Goal: Transaction & Acquisition: Purchase product/service

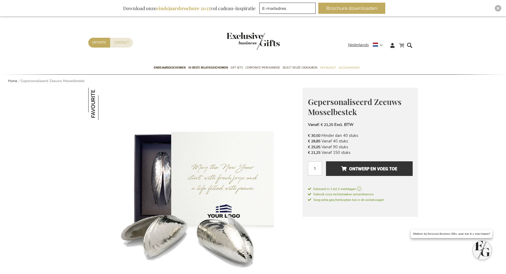
click at [402, 46] on link "Winkelwagen" at bounding box center [401, 45] width 5 height 7
click at [382, 81] on div "Winkelwagen Sluiten U heeft geen product(en) in uw winkelwagen." at bounding box center [357, 70] width 104 height 37
click at [403, 46] on link "Winkelwagen" at bounding box center [401, 45] width 5 height 7
click at [375, 170] on span "Ontwerp en voeg toe" at bounding box center [369, 169] width 56 height 9
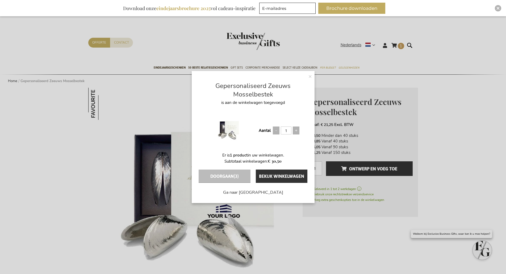
click at [467, 102] on div "× Gepersonaliseerd Zeeuws Mosselbestek is aan de winkelwagen toegevoegd Aantal …" at bounding box center [253, 137] width 506 height 274
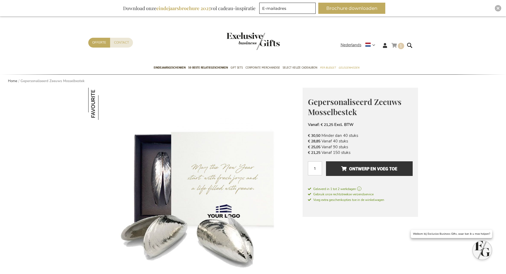
click at [398, 44] on link "Winkelwagen 1 1 items" at bounding box center [398, 46] width 13 height 9
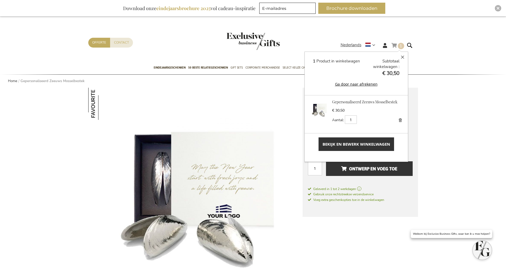
click at [360, 142] on span "Bekijk en bewerk winkelwagen" at bounding box center [357, 145] width 68 height 6
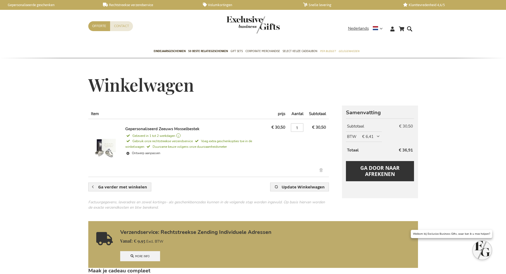
click at [322, 171] on link "Verwijder dit artikel" at bounding box center [321, 171] width 9 height 6
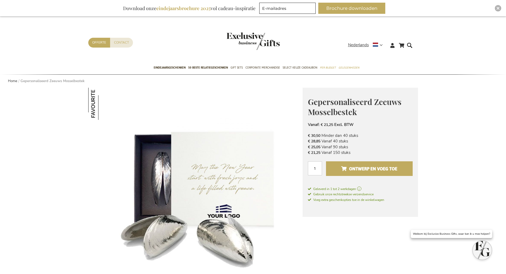
click at [383, 171] on span "Ontwerp en voeg toe" at bounding box center [369, 169] width 56 height 9
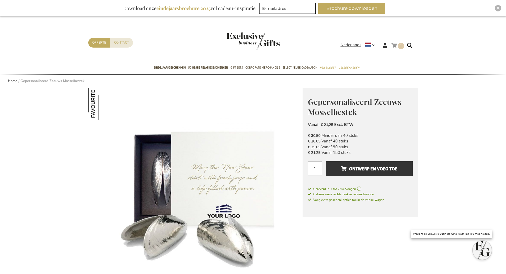
click at [400, 44] on span "1" at bounding box center [401, 45] width 2 height 5
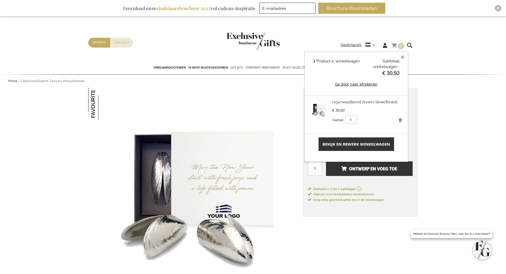
click at [362, 145] on span "Bekijk en bewerk winkelwagen" at bounding box center [357, 145] width 68 height 6
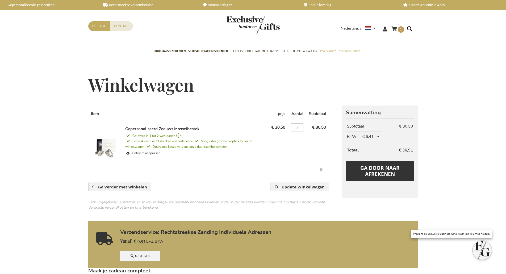
click at [182, 127] on link "Gepersonaliseerd Zeeuws Mosselbestek" at bounding box center [162, 128] width 74 height 5
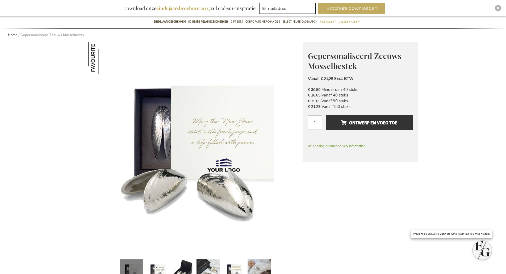
scroll to position [80, 0]
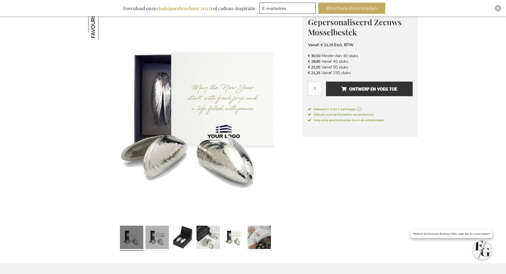
click at [158, 235] on link at bounding box center [157, 238] width 23 height 29
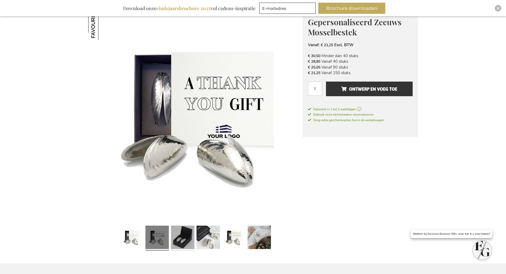
click at [177, 237] on link at bounding box center [182, 238] width 23 height 29
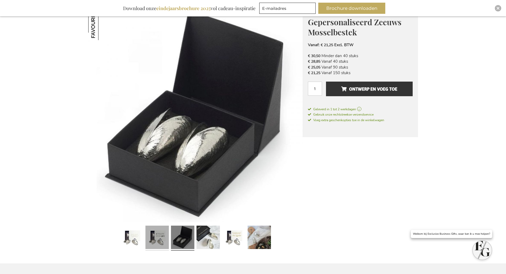
click at [154, 242] on link at bounding box center [157, 238] width 23 height 29
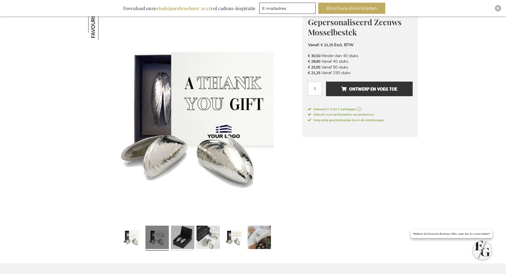
click at [185, 238] on link at bounding box center [182, 238] width 23 height 29
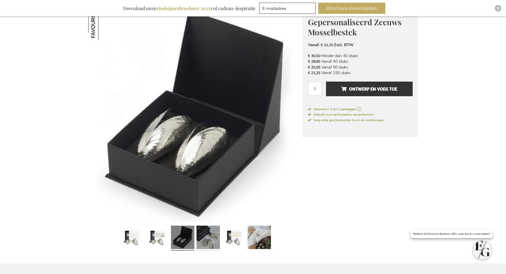
click at [209, 238] on link at bounding box center [208, 238] width 23 height 29
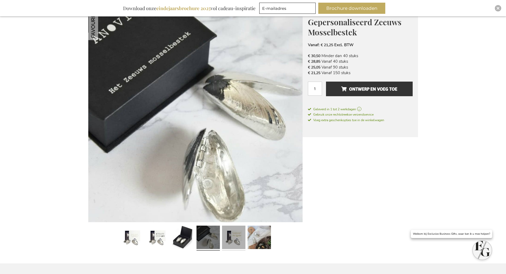
click at [238, 241] on link at bounding box center [233, 238] width 23 height 29
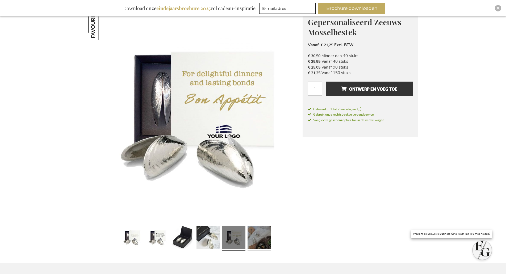
click at [264, 238] on link at bounding box center [259, 238] width 23 height 29
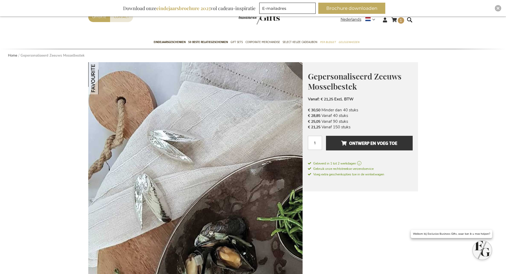
scroll to position [0, 0]
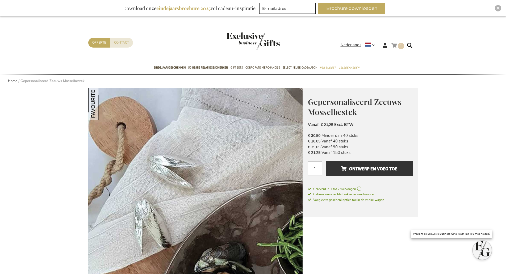
click at [395, 46] on link "Winkelwagen 1 1 items" at bounding box center [398, 46] width 13 height 9
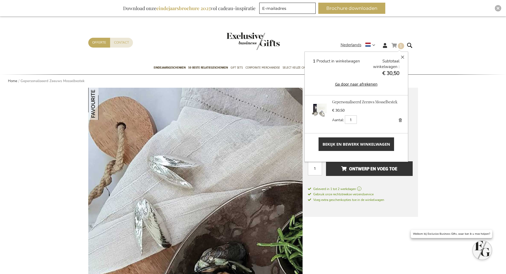
click at [369, 144] on span "Bekijk en bewerk winkelwagen" at bounding box center [357, 145] width 68 height 6
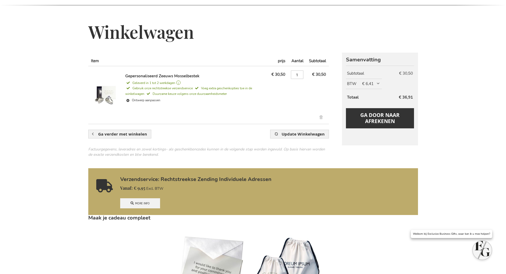
scroll to position [27, 0]
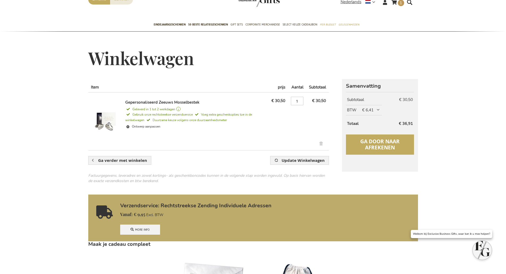
click at [388, 145] on span "Ga door naar afrekenen" at bounding box center [379, 144] width 39 height 13
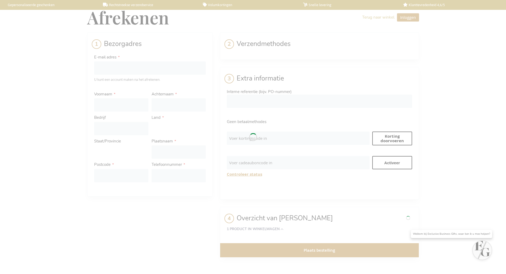
select select "BE"
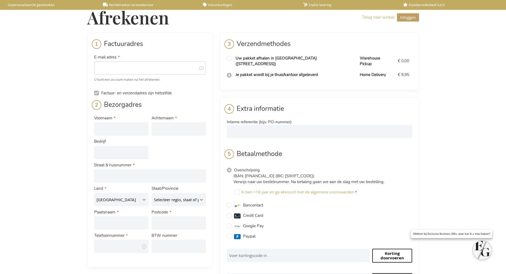
click at [133, 74] on input "E-mail adres" at bounding box center [150, 67] width 112 height 13
type input "y.van.diepen@enersea.nl"
click at [65, 76] on div "Afrekenen Terug naar winkel Inloggen Sluiten Inloggen E-mail adres Wachtwoord I…" at bounding box center [253, 229] width 506 height 459
click at [107, 125] on input "Voornaam" at bounding box center [121, 128] width 54 height 13
type input "yvanka"
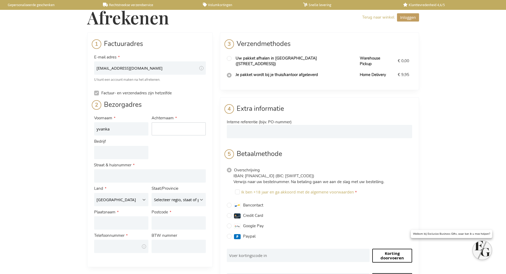
type input "Diepen"
type input "Enersea"
type input "Jan Evertsenweg, 12"
select select "NL"
type input "Schiedam"
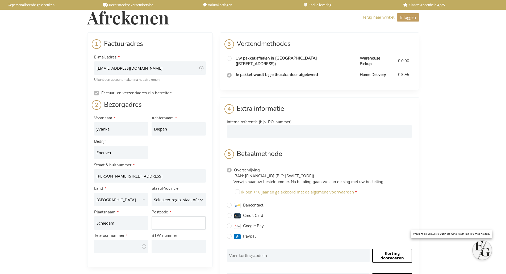
type input "3115JA"
type input "0627232005"
drag, startPoint x: 181, startPoint y: 149, endPoint x: 178, endPoint y: 147, distance: 4.3
click at [181, 149] on div "Voornaam yvanka Achternaam Diepen Bedrijf Enersea Adres Adres: Line 1 Jan Evert…" at bounding box center [150, 184] width 115 height 141
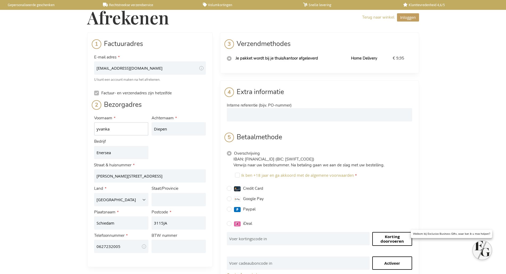
click at [127, 130] on input "yvanka" at bounding box center [121, 128] width 54 height 13
click at [174, 144] on div "Voornaam yvanka van Achternaam Diepen Bedrijf Enersea Adres Adres: Line 1 Jan E…" at bounding box center [150, 184] width 115 height 141
click at [99, 129] on input "yvanka van" at bounding box center [121, 128] width 54 height 13
type input "Yvanka van"
drag, startPoint x: 166, startPoint y: 154, endPoint x: 169, endPoint y: 151, distance: 3.4
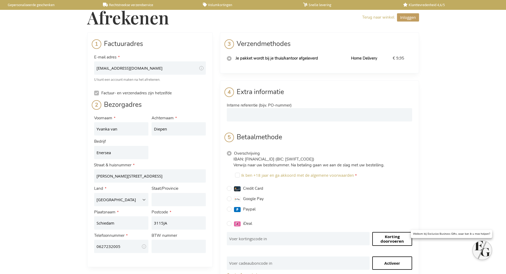
click at [167, 153] on div "Voornaam Yvanka van Achternaam Diepen Bedrijf Enersea Adres Adres: Line 1 Jan E…" at bounding box center [150, 184] width 115 height 141
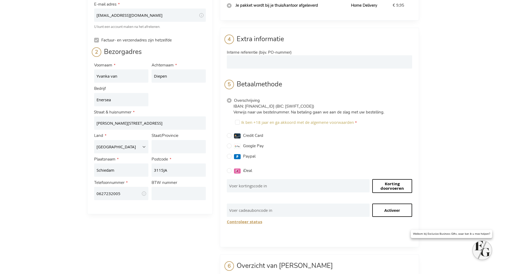
scroll to position [53, 0]
click at [129, 122] on input "Jan Evertsenweg, 12" at bounding box center [150, 122] width 112 height 13
type input "Jan Evertsenweg 12"
click at [181, 99] on div "Voornaam Yvanka van Achternaam Diepen Bedrijf Enersea Adres Adres: Line 1 Jan E…" at bounding box center [150, 131] width 115 height 141
click at [66, 200] on div "Afrekenen Terug naar winkel Inloggen Sluiten Inloggen E-mail adres Wachtwoord I…" at bounding box center [253, 168] width 506 height 443
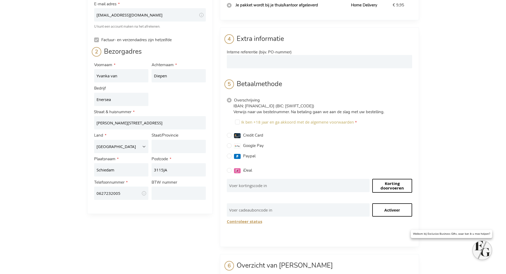
drag, startPoint x: 152, startPoint y: 222, endPoint x: 153, endPoint y: 214, distance: 7.8
click at [154, 221] on div "Factuuradres E-mail adres y.van.diepen@enersea.nl Tooltip We sturen de bevestig…" at bounding box center [253, 178] width 332 height 399
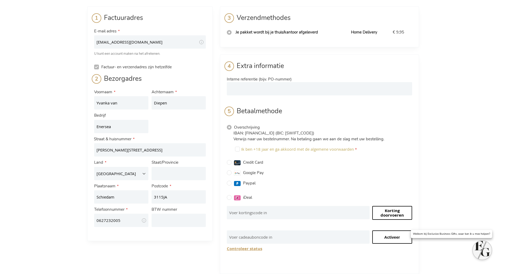
scroll to position [0, 0]
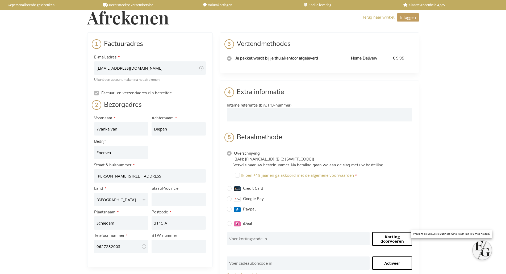
click at [452, 92] on div "Afrekenen Terug naar winkel Inloggen Sluiten Inloggen E-mail adres Wachtwoord I…" at bounding box center [253, 221] width 506 height 443
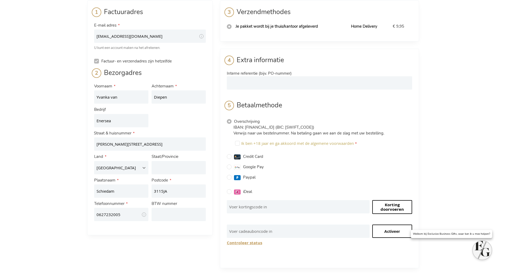
scroll to position [80, 0]
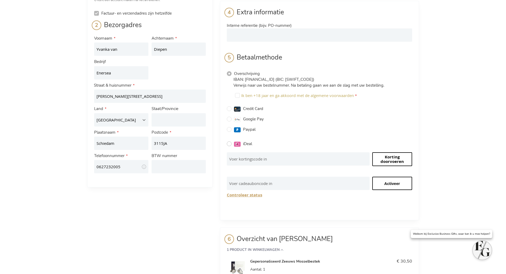
click at [230, 145] on input "iDeal" at bounding box center [229, 144] width 5 height 5
radio input "true"
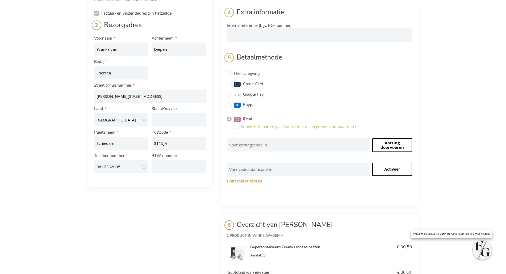
click at [455, 153] on div "Afrekenen Terug naar winkel Inloggen Sluiten Inloggen E-mail adres Wachtwoord I…" at bounding box center [253, 134] width 506 height 429
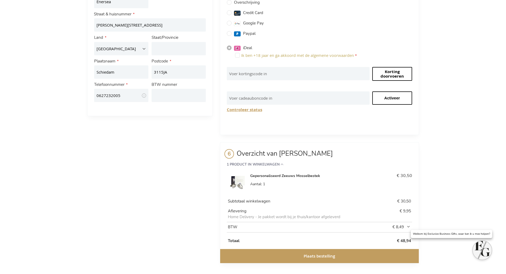
scroll to position [154, 0]
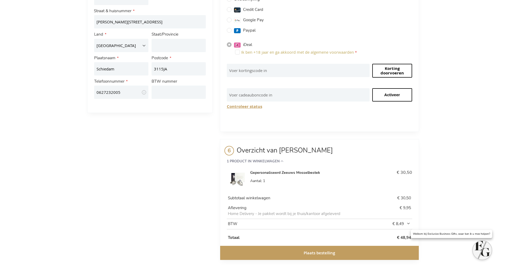
click at [470, 140] on div "Afrekenen Terug naar winkel Inloggen Sluiten Inloggen E-mail adres Wachtwoord I…" at bounding box center [253, 60] width 506 height 429
click at [336, 255] on button "Plaats bestelling" at bounding box center [319, 253] width 199 height 14
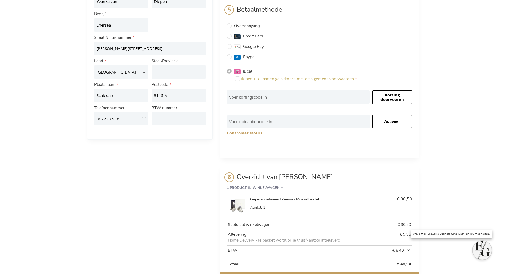
scroll to position [90, 0]
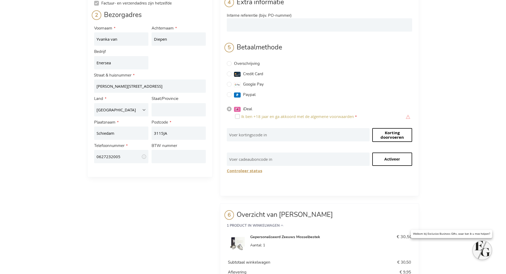
click at [238, 116] on input "Ik ben +18 jaar en ga akkoord met de algemene voorwaarden" at bounding box center [237, 116] width 5 height 5
checkbox input "true"
click at [442, 154] on div "Afrekenen Terug naar winkel Inloggen Sluiten Inloggen E-mail adres Wachtwoord I…" at bounding box center [253, 124] width 506 height 429
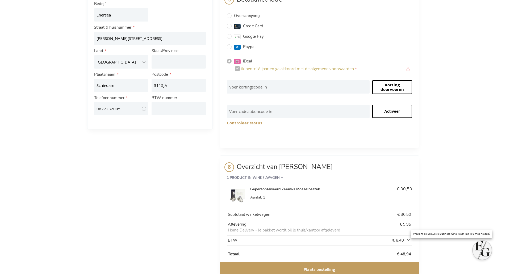
scroll to position [154, 0]
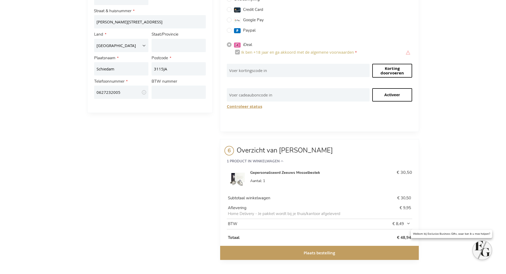
click at [353, 254] on button "Plaats bestelling" at bounding box center [319, 253] width 199 height 14
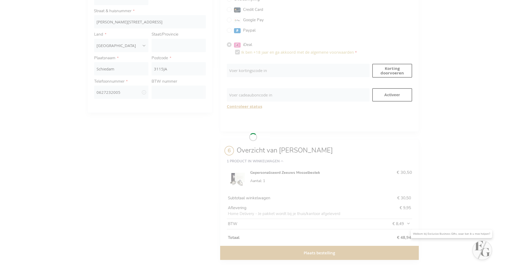
scroll to position [90, 0]
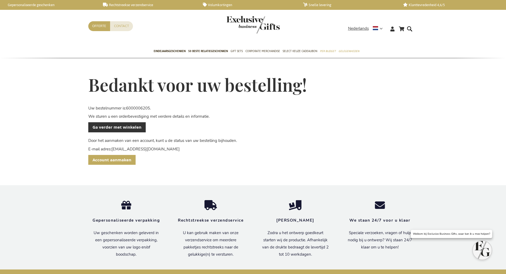
click at [103, 161] on span "Account aanmaken" at bounding box center [112, 160] width 39 height 6
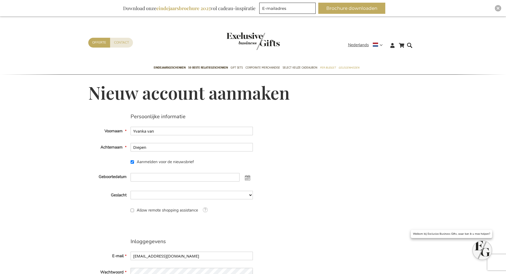
click at [358, 179] on div "Persoonlijke informatie Voornaam Yvanka van Achternaam Diepen Aanmelden voor de…" at bounding box center [253, 238] width 330 height 248
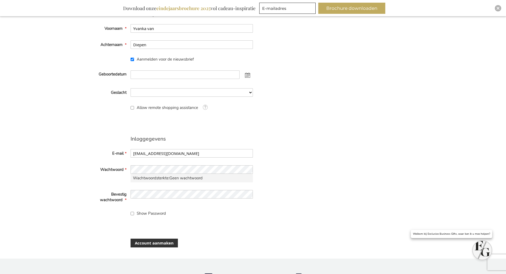
scroll to position [106, 0]
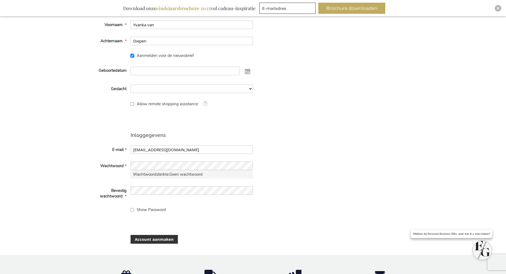
click at [131, 55] on input "Aanmelden voor de nieuwsbrief" at bounding box center [132, 55] width 3 height 3
checkbox input "false"
click at [149, 75] on div "Datum selecteren" at bounding box center [192, 71] width 122 height 11
click at [151, 73] on input "Geboortedatum" at bounding box center [185, 71] width 109 height 9
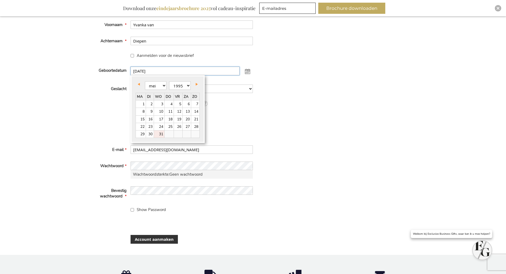
type input "[DATE]"
click at [314, 91] on div "Persoonlijke informatie Voornaam Yvanka van Achternaam Diepen Aanmelden voor de…" at bounding box center [253, 131] width 330 height 248
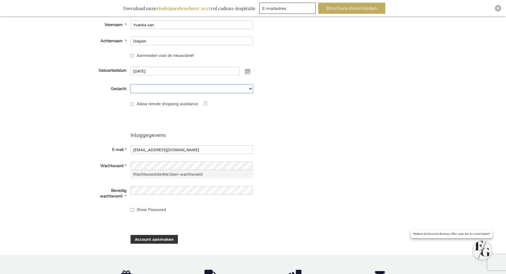
click at [241, 89] on select "Man Man Vrouw Vrouw Niet Gespecificeerd" at bounding box center [192, 89] width 122 height 9
select select "2"
click at [131, 85] on select "Man Man Vrouw Vrouw Niet Gespecificeerd" at bounding box center [192, 89] width 122 height 9
click at [324, 106] on div "Persoonlijke informatie Voornaam Yvanka van Achternaam Diepen Aanmelden voor de…" at bounding box center [253, 131] width 330 height 248
drag, startPoint x: 355, startPoint y: 122, endPoint x: 356, endPoint y: 127, distance: 4.6
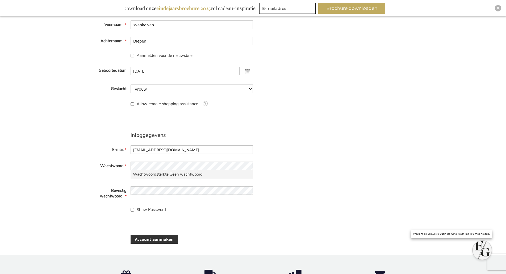
click at [354, 123] on div "Persoonlijke informatie Voornaam Yvanka van Achternaam Diepen Aanmelden voor de…" at bounding box center [253, 131] width 330 height 248
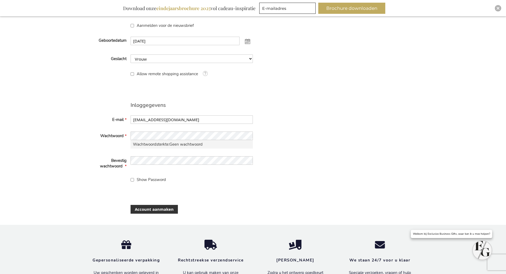
scroll to position [213, 0]
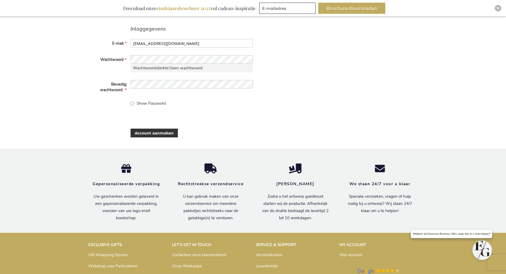
drag, startPoint x: 373, startPoint y: 90, endPoint x: 379, endPoint y: 89, distance: 5.4
click at [373, 90] on div "Persoonlijke informatie Voornaam Yvanka van Achternaam Diepen Aanmelden voor de…" at bounding box center [253, 25] width 330 height 248
click at [283, 71] on div "Persoonlijke informatie Voornaam Yvanka van Achternaam Diepen Aanmelden voor de…" at bounding box center [253, 25] width 330 height 248
drag, startPoint x: 305, startPoint y: 86, endPoint x: 303, endPoint y: 83, distance: 3.6
click at [306, 86] on div "Persoonlijke informatie Voornaam Yvanka van Achternaam Diepen Aanmelden voor de…" at bounding box center [253, 25] width 330 height 248
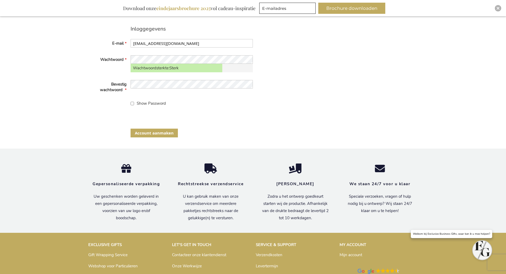
click at [160, 134] on span "Account aanmaken" at bounding box center [154, 133] width 39 height 6
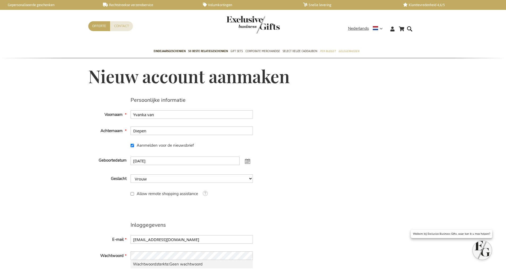
checkbox input "true"
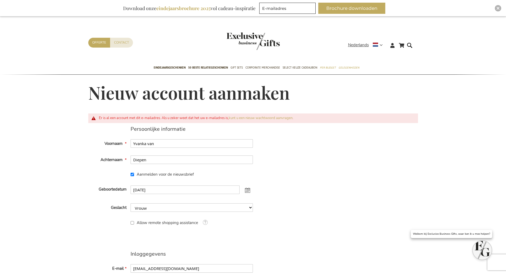
click at [288, 142] on div "Persoonlijke informatie Voornaam Yvanka van Achternaam Diepen Aanmelden voor de…" at bounding box center [253, 250] width 330 height 248
click at [393, 46] on icon at bounding box center [393, 45] width 4 height 5
click at [401, 58] on link "Login" at bounding box center [396, 56] width 10 height 5
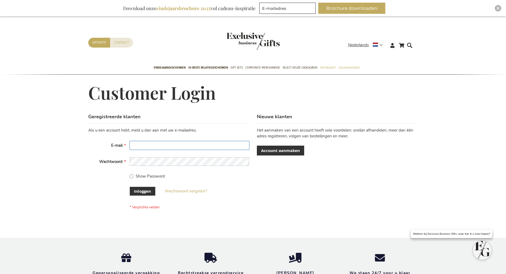
click at [190, 143] on input "E-mail" at bounding box center [189, 145] width 119 height 9
click at [192, 144] on input "E-mail" at bounding box center [189, 145] width 119 height 9
type input "[EMAIL_ADDRESS][DOMAIN_NAME]"
click at [145, 192] on span "Inloggen" at bounding box center [142, 192] width 17 height 6
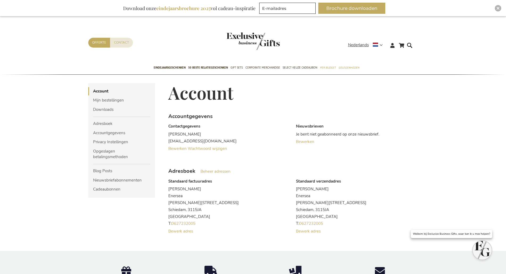
click at [430, 161] on div "Winkelwagen Winkelwagen 0 Sluiten U heeft geen product(en) in uw winkelwagen. G…" at bounding box center [253, 248] width 506 height 465
click at [110, 101] on link "Mijn bestellingen" at bounding box center [121, 100] width 67 height 8
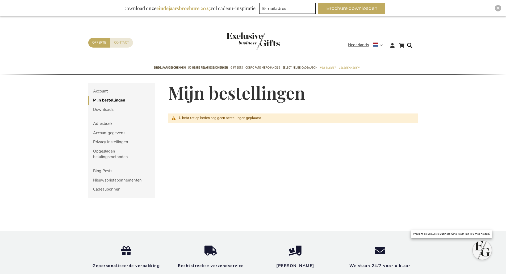
drag, startPoint x: 235, startPoint y: 159, endPoint x: 243, endPoint y: 159, distance: 7.2
click at [236, 159] on div "Mijn bestellingen U hebt tot op heden nog geen bestellingen geplaatst. Terug" at bounding box center [290, 123] width 256 height 80
drag, startPoint x: 114, startPoint y: 98, endPoint x: 110, endPoint y: 97, distance: 3.8
click at [113, 98] on strong "Mijn bestellingen" at bounding box center [121, 100] width 67 height 8
click at [99, 92] on link "Account" at bounding box center [121, 91] width 67 height 8
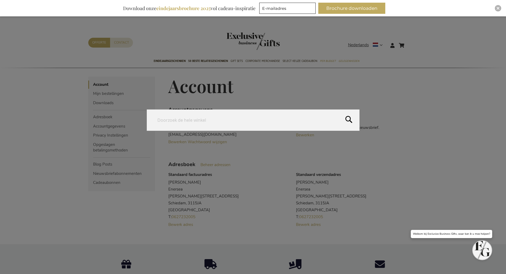
click at [410, 42] on form "Search Search" at bounding box center [411, 42] width 5 height 0
type input "mosselbestek"
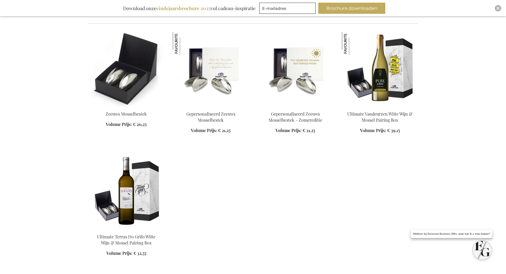
scroll to position [133, 0]
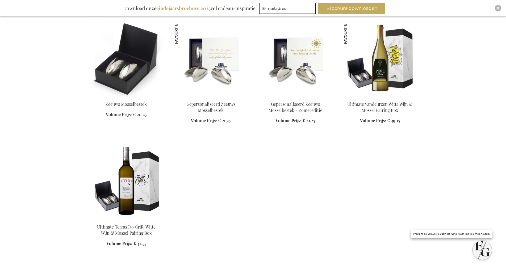
click at [338, 151] on ol "Zeeuws Mosselbestek Volume Prijs: Vanaf € 20,25 In Winkelwagen" at bounding box center [253, 140] width 330 height 237
click at [481, 141] on div "Winkelwagen Winkelwagen 0 Sluiten U heeft geen product(en) in uw winkelwagen. G…" at bounding box center [253, 205] width 506 height 645
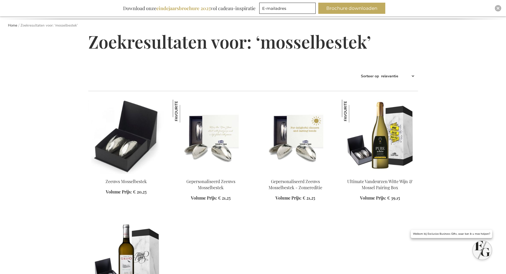
scroll to position [53, 0]
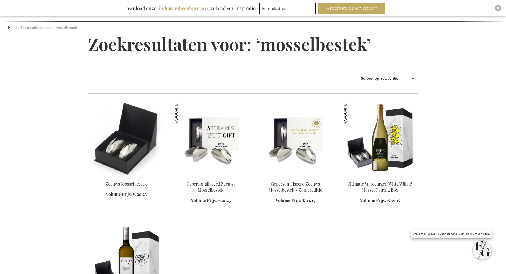
click at [203, 171] on img at bounding box center [211, 139] width 76 height 74
